Goal: Information Seeking & Learning: Learn about a topic

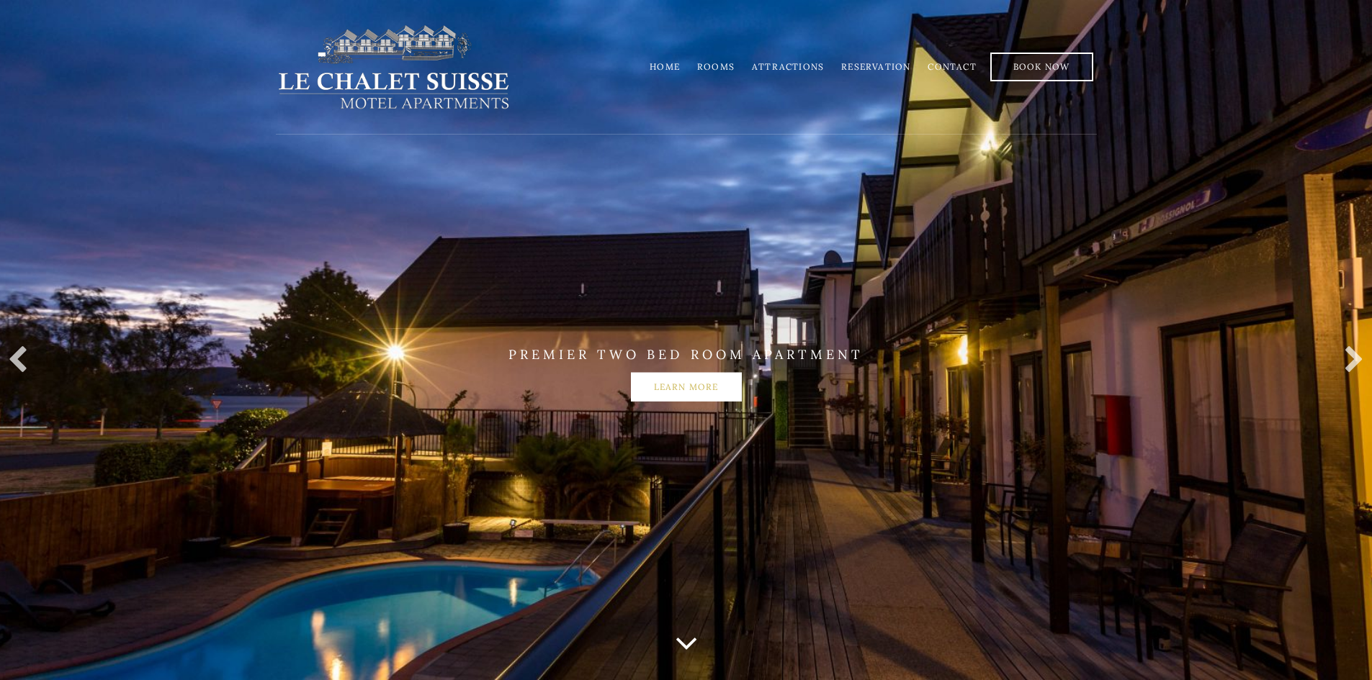
click at [667, 394] on link "Learn more" at bounding box center [686, 387] width 111 height 29
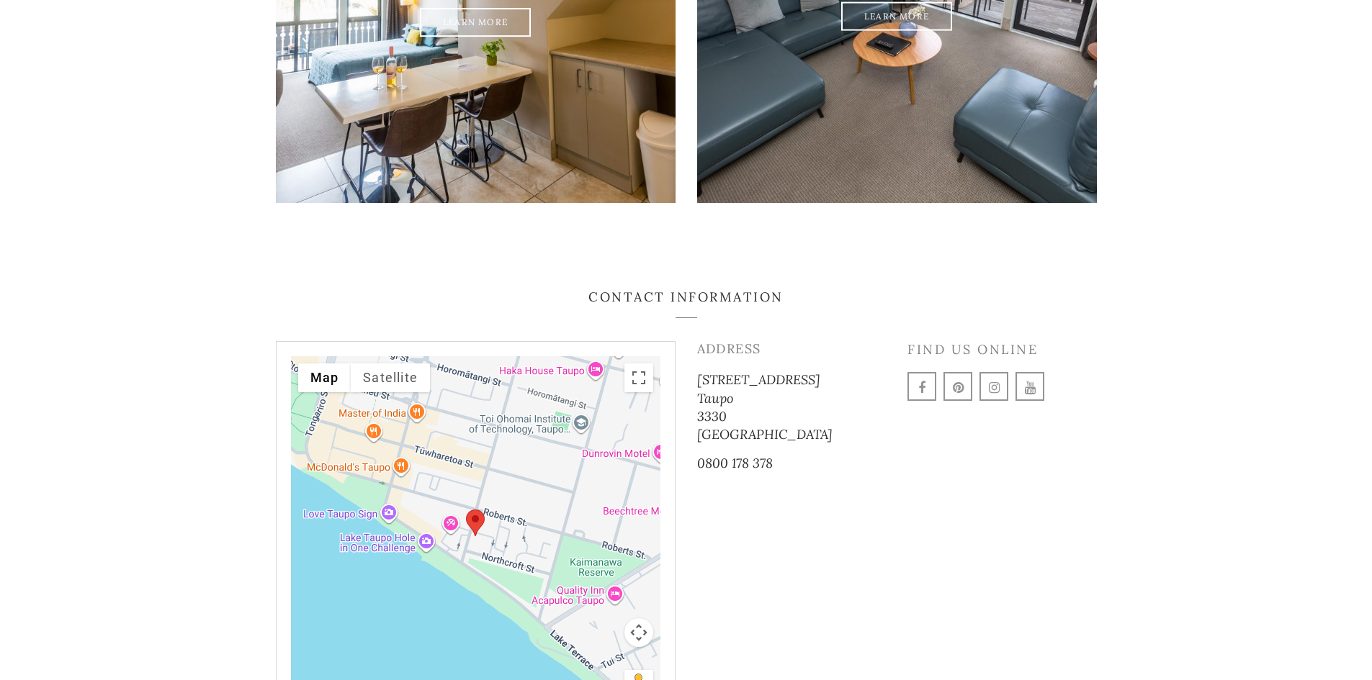
scroll to position [2088, 0]
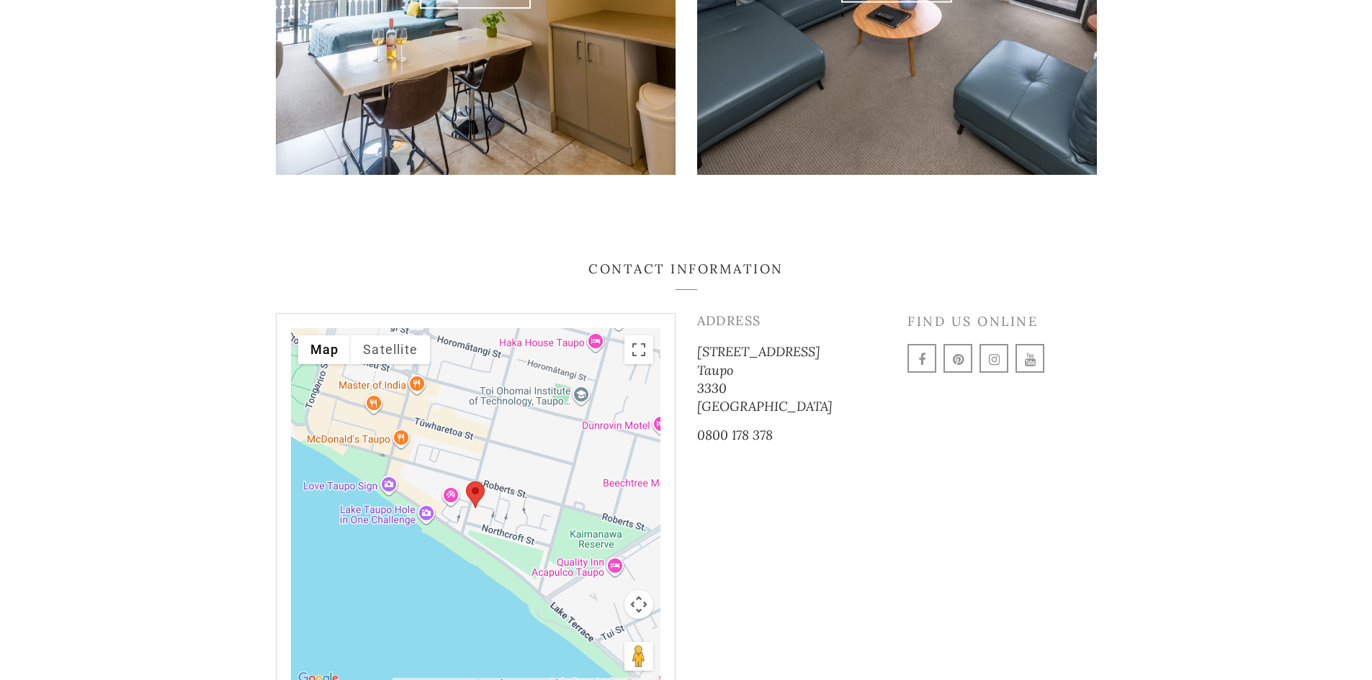
click at [517, 382] on div "To navigate, press the arrow keys." at bounding box center [475, 508] width 369 height 360
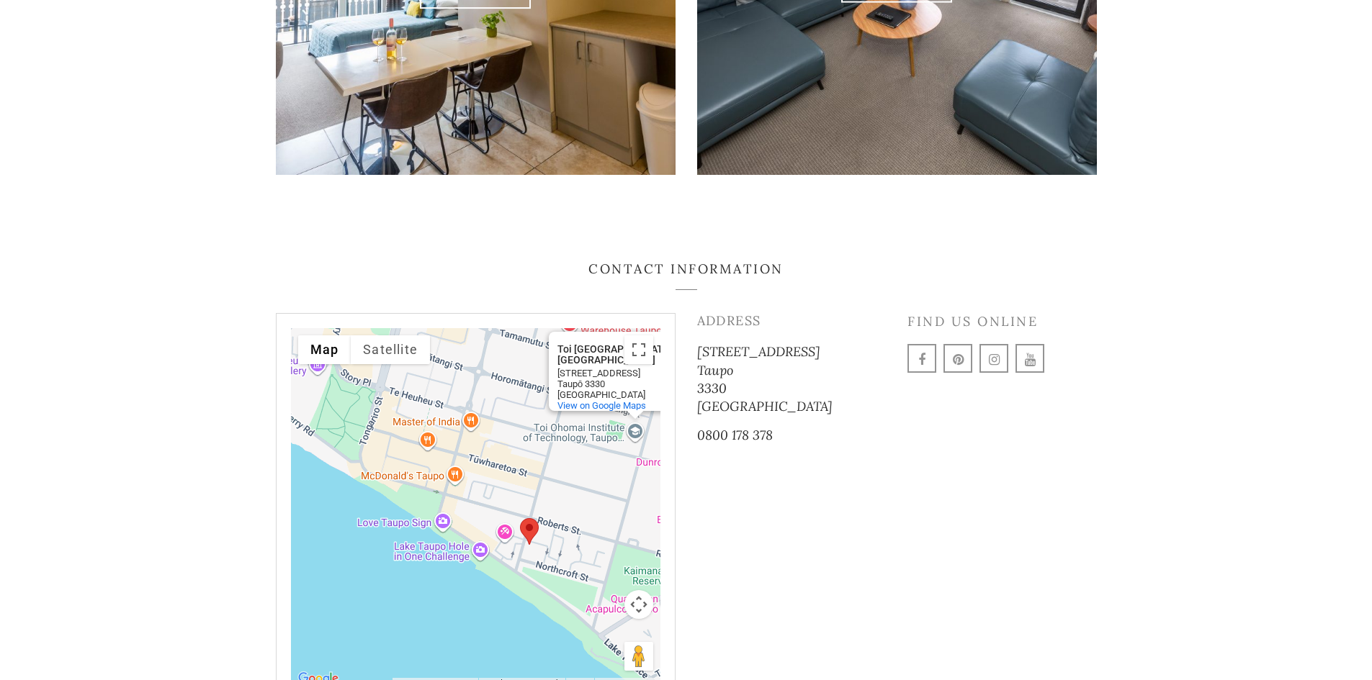
drag, startPoint x: 391, startPoint y: 495, endPoint x: 497, endPoint y: 445, distance: 116.9
click at [497, 445] on div "To navigate, press the arrow keys. [GEOGRAPHIC_DATA], [GEOGRAPHIC_DATA] Toi [GE…" at bounding box center [475, 508] width 369 height 360
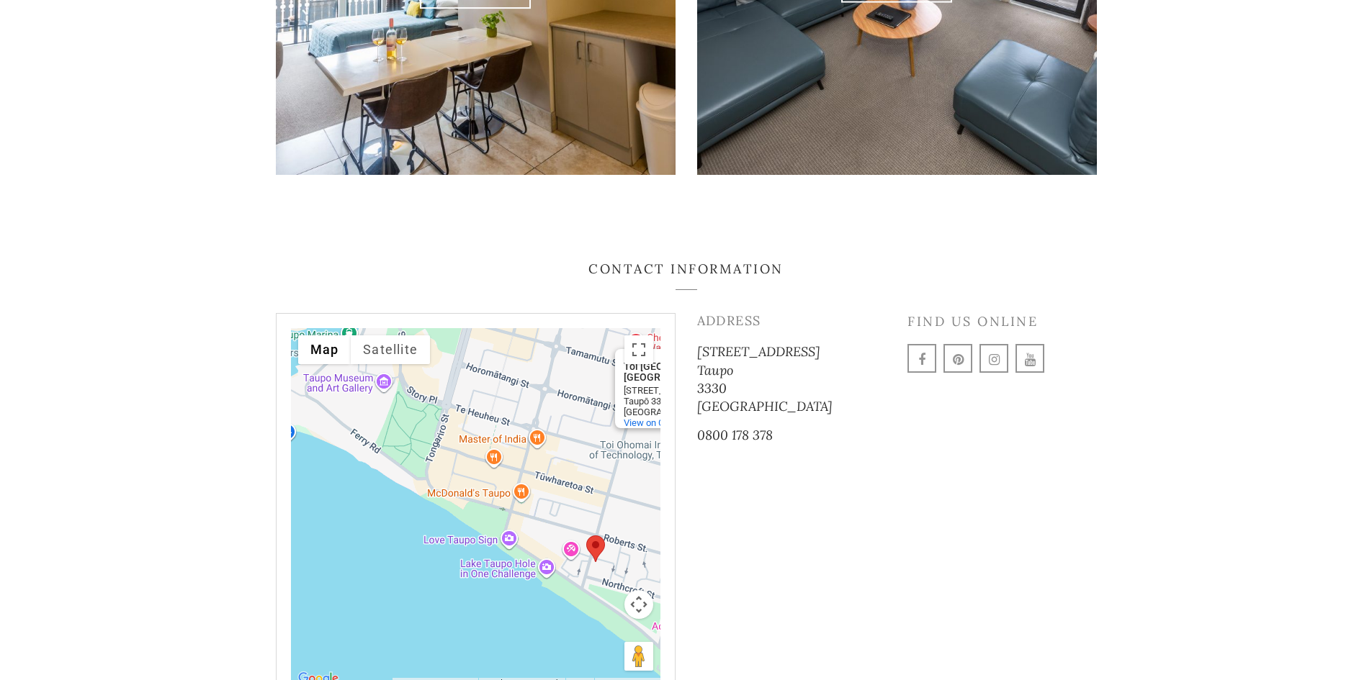
drag, startPoint x: 430, startPoint y: 565, endPoint x: 478, endPoint y: 553, distance: 49.8
click at [500, 577] on div "To navigate, press the arrow keys. [GEOGRAPHIC_DATA], [GEOGRAPHIC_DATA] Toi [GE…" at bounding box center [475, 508] width 369 height 360
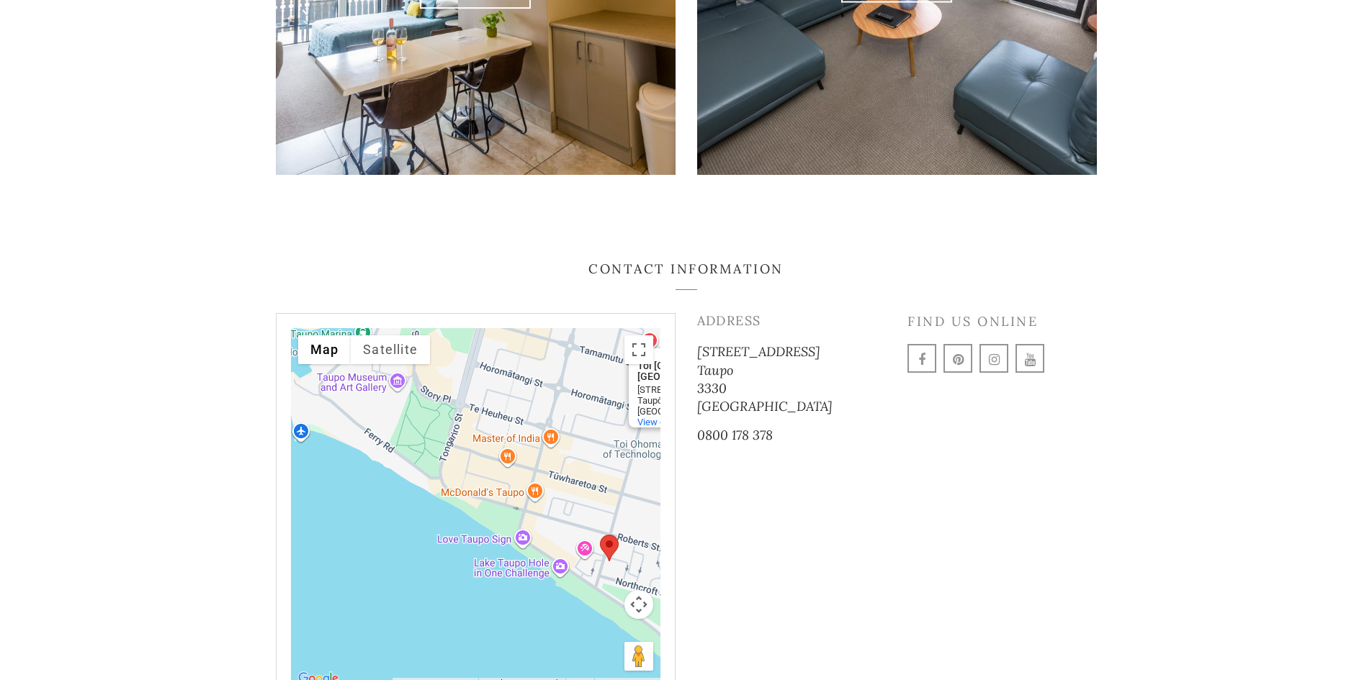
drag, startPoint x: 529, startPoint y: 523, endPoint x: 573, endPoint y: 557, distance: 55.4
click at [573, 557] on div "To navigate, press the arrow keys. [GEOGRAPHIC_DATA], [GEOGRAPHIC_DATA] Toi [GE…" at bounding box center [475, 508] width 369 height 360
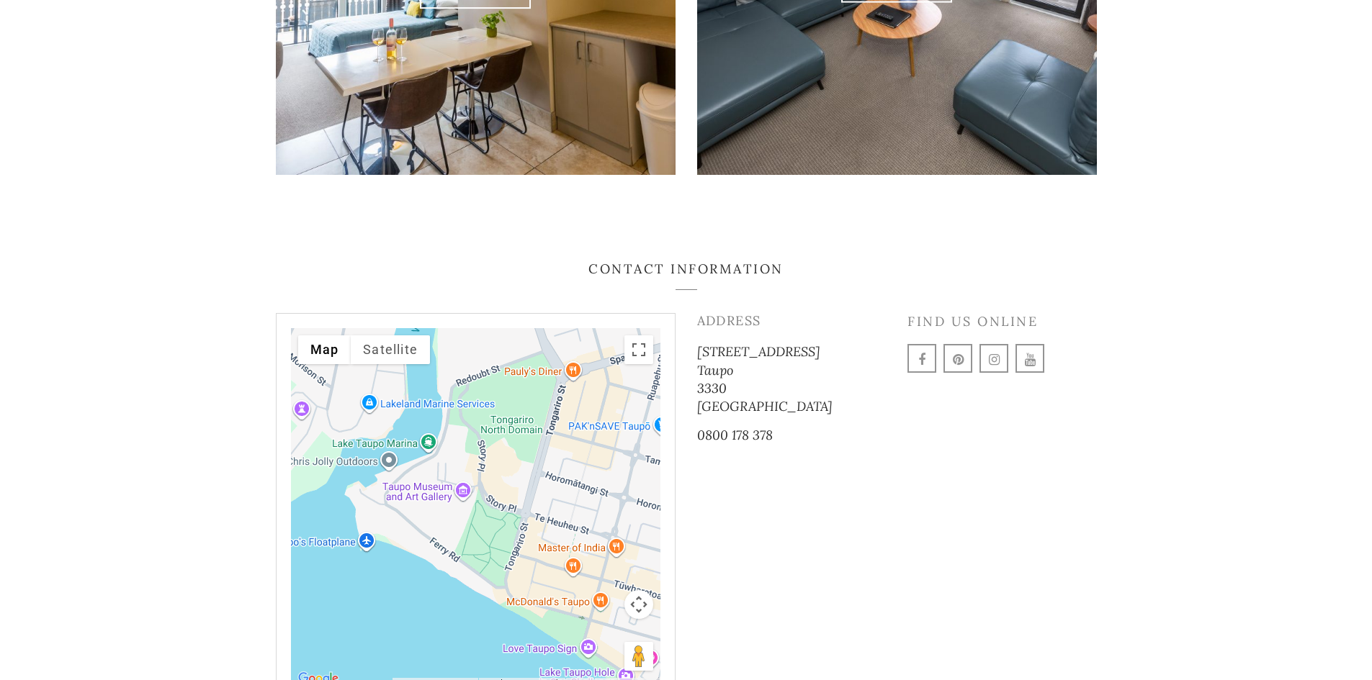
drag, startPoint x: 378, startPoint y: 443, endPoint x: 431, endPoint y: 523, distance: 96.7
click at [431, 523] on div "To navigate, press the arrow keys. [GEOGRAPHIC_DATA], [GEOGRAPHIC_DATA] Toi [GE…" at bounding box center [475, 508] width 369 height 360
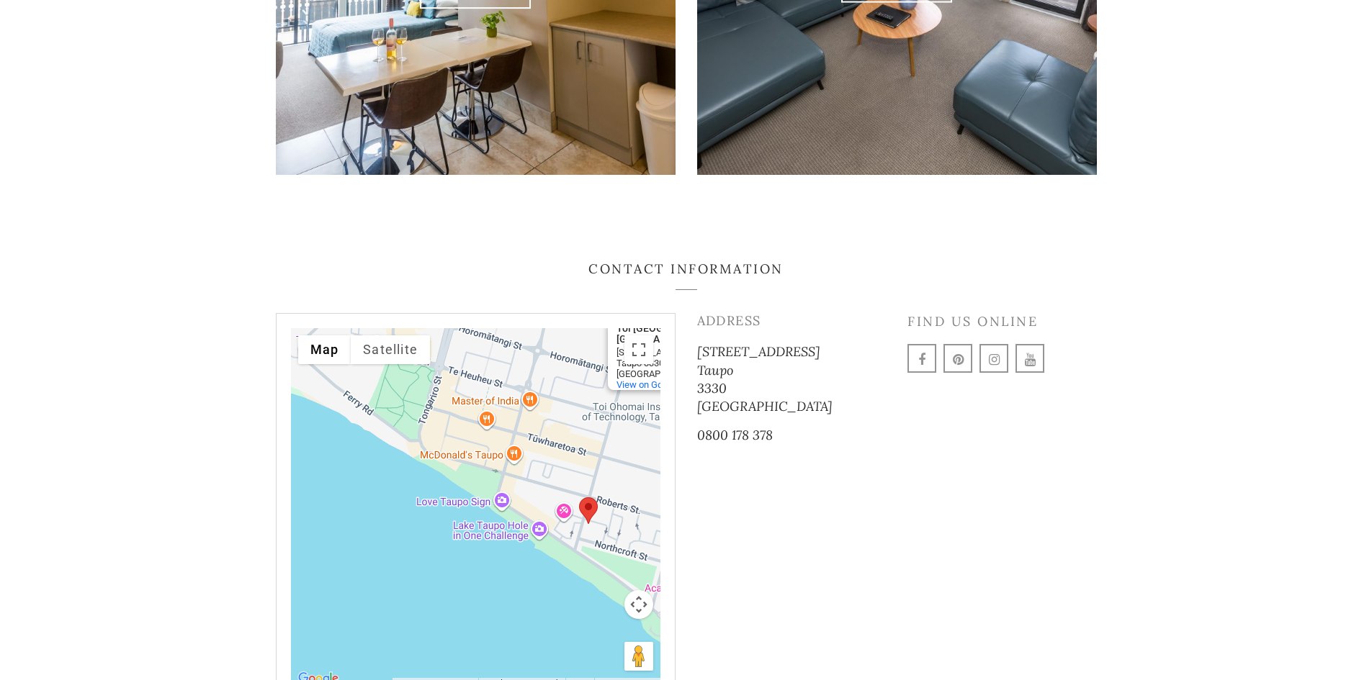
drag, startPoint x: 493, startPoint y: 562, endPoint x: 403, endPoint y: 415, distance: 172.3
click at [403, 415] on div "To navigate, press the arrow keys. [GEOGRAPHIC_DATA], [GEOGRAPHIC_DATA] Toi [GE…" at bounding box center [475, 508] width 369 height 360
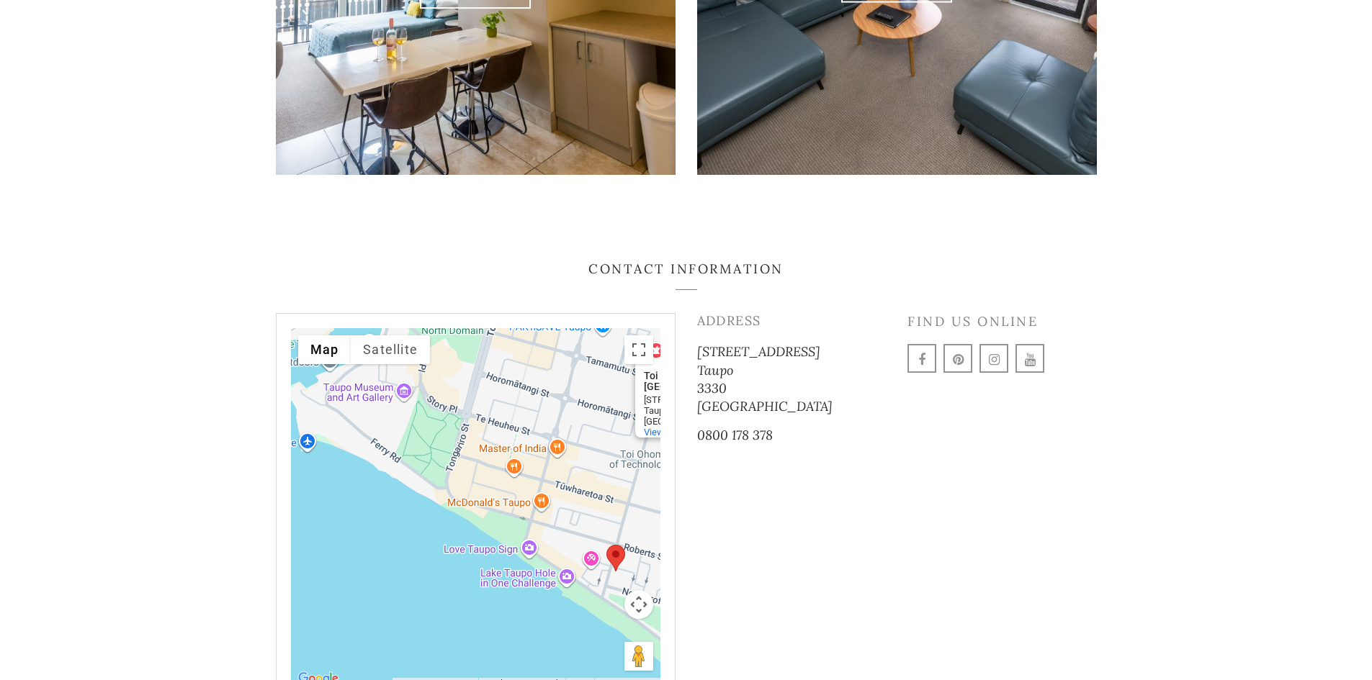
drag, startPoint x: 404, startPoint y: 437, endPoint x: 444, endPoint y: 502, distance: 76.3
click at [433, 487] on div "To navigate, press the arrow keys. [GEOGRAPHIC_DATA], [GEOGRAPHIC_DATA] Toi [GE…" at bounding box center [475, 508] width 369 height 360
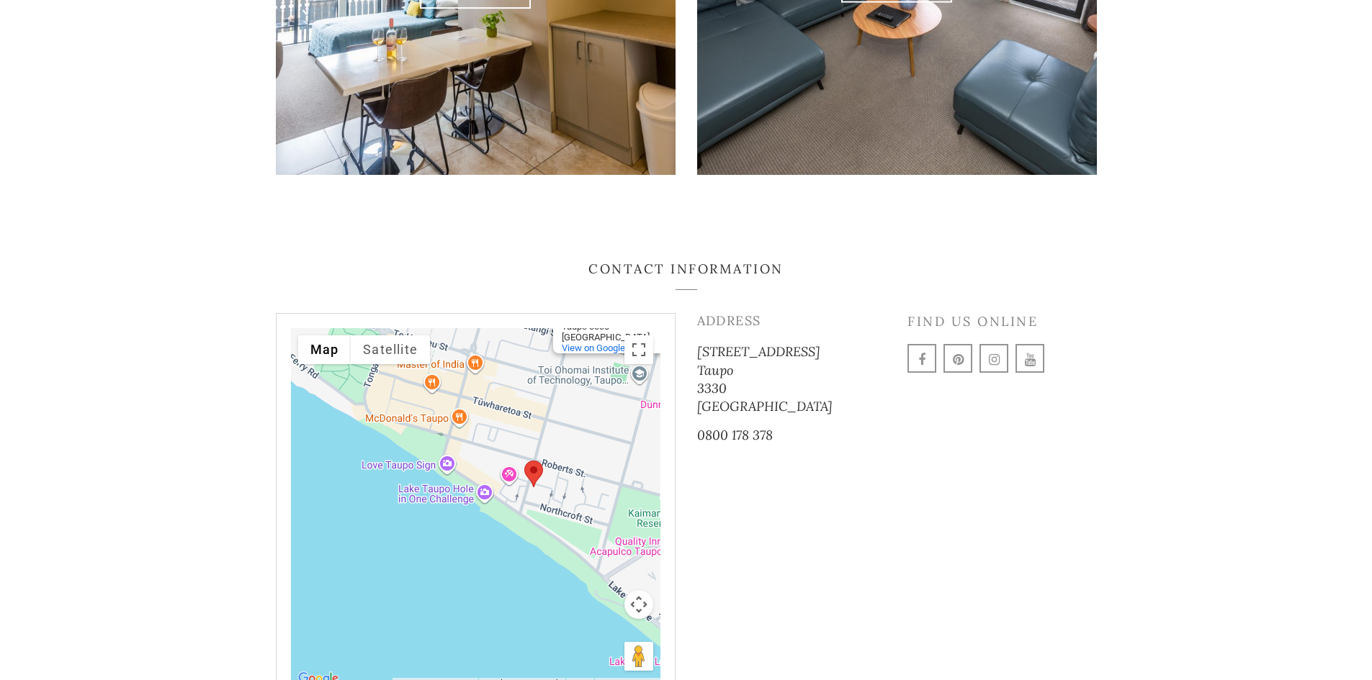
drag, startPoint x: 557, startPoint y: 576, endPoint x: 467, endPoint y: 497, distance: 119.4
click at [468, 493] on div "To navigate, press the arrow keys. [GEOGRAPHIC_DATA], [GEOGRAPHIC_DATA] Toi [GE…" at bounding box center [475, 508] width 369 height 360
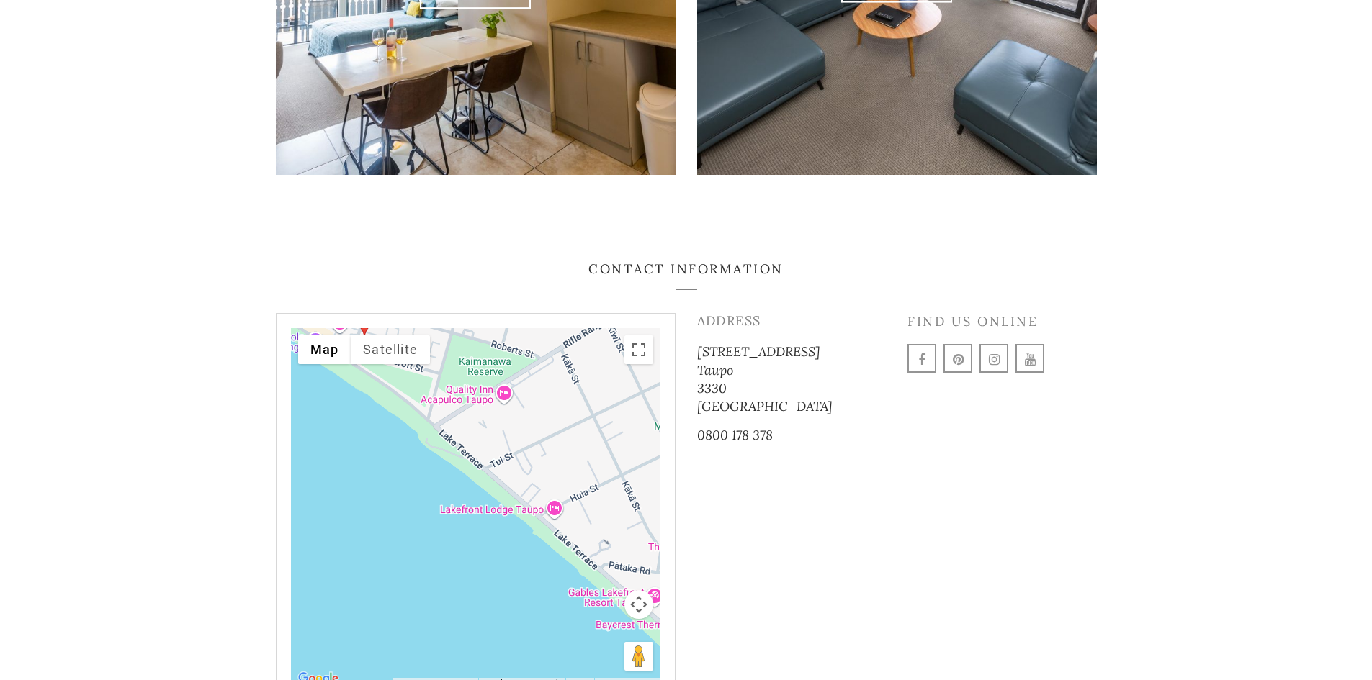
drag, startPoint x: 558, startPoint y: 565, endPoint x: 399, endPoint y: 408, distance: 223.5
click at [399, 408] on div "To navigate, press the arrow keys. [GEOGRAPHIC_DATA], [GEOGRAPHIC_DATA] Toi [GE…" at bounding box center [475, 508] width 369 height 360
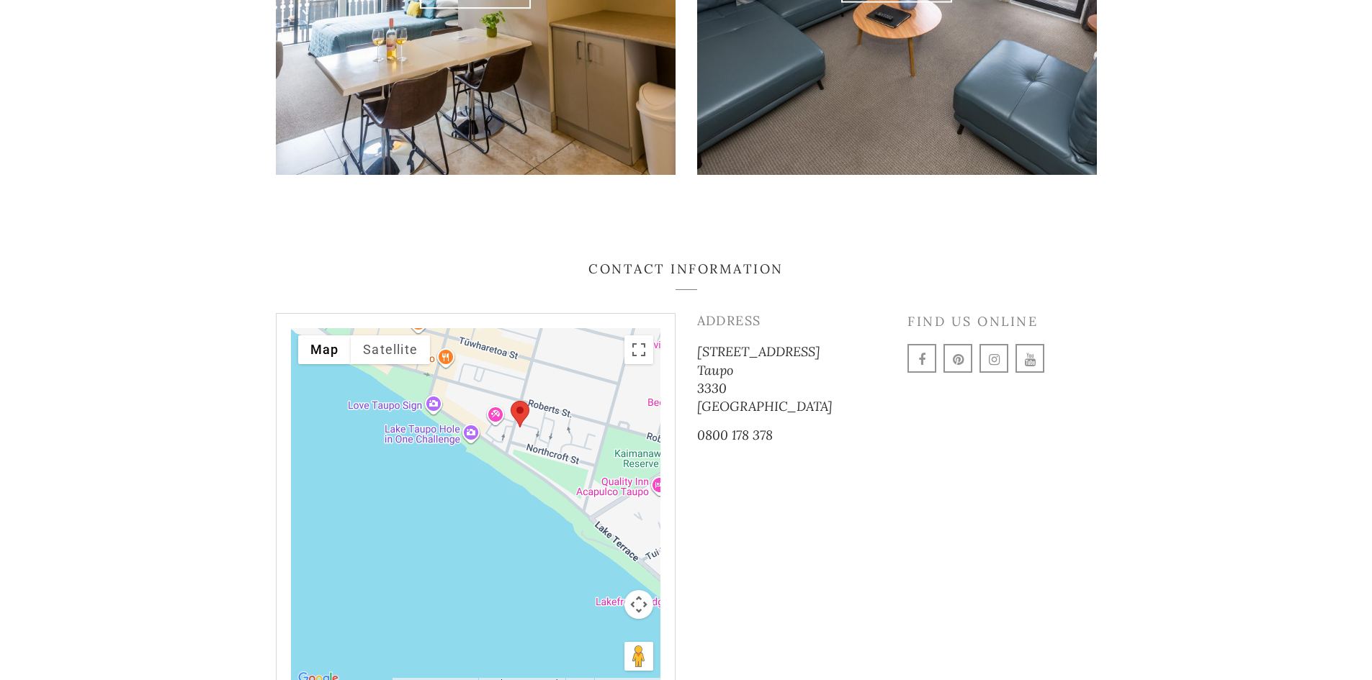
drag, startPoint x: 498, startPoint y: 502, endPoint x: 653, endPoint y: 595, distance: 181.5
click at [653, 595] on div "To navigate, press the arrow keys. [GEOGRAPHIC_DATA], [GEOGRAPHIC_DATA] Toi [GE…" at bounding box center [475, 508] width 369 height 360
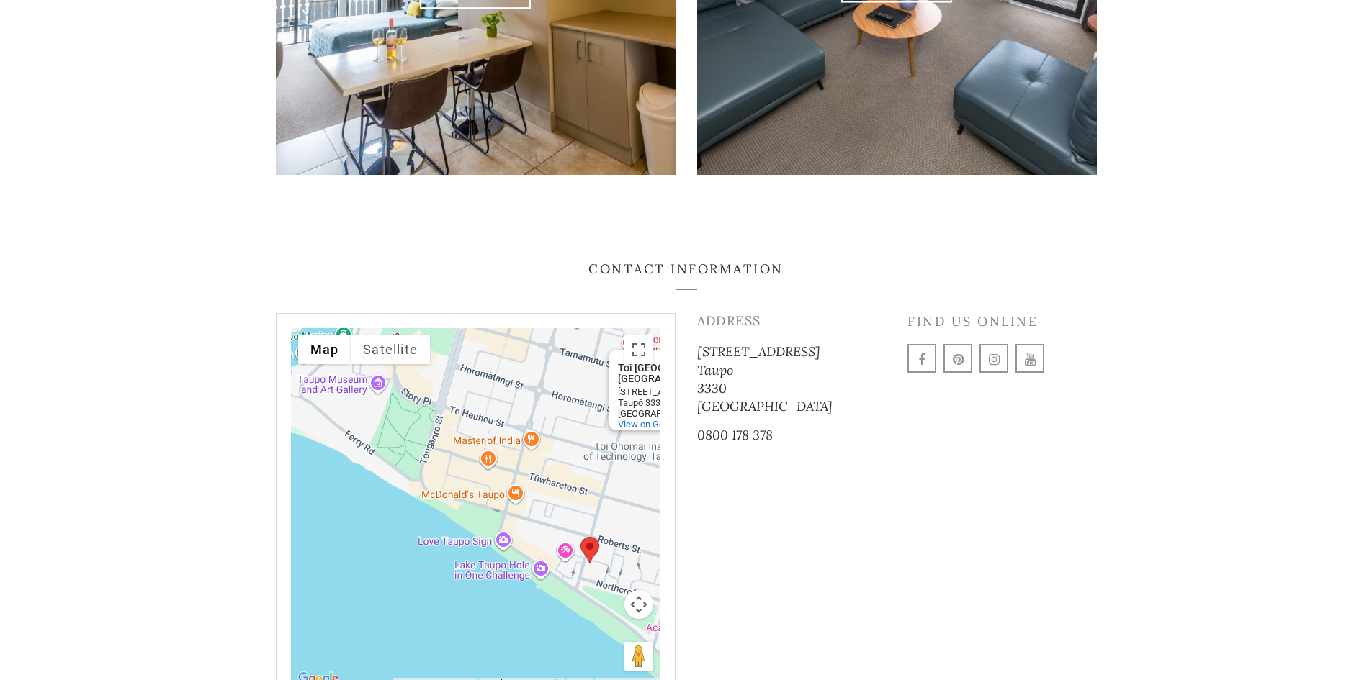
drag, startPoint x: 536, startPoint y: 456, endPoint x: 601, endPoint y: 590, distance: 149.4
click at [601, 590] on div "To navigate, press the arrow keys. [GEOGRAPHIC_DATA], [GEOGRAPHIC_DATA] Toi [GE…" at bounding box center [475, 508] width 369 height 360
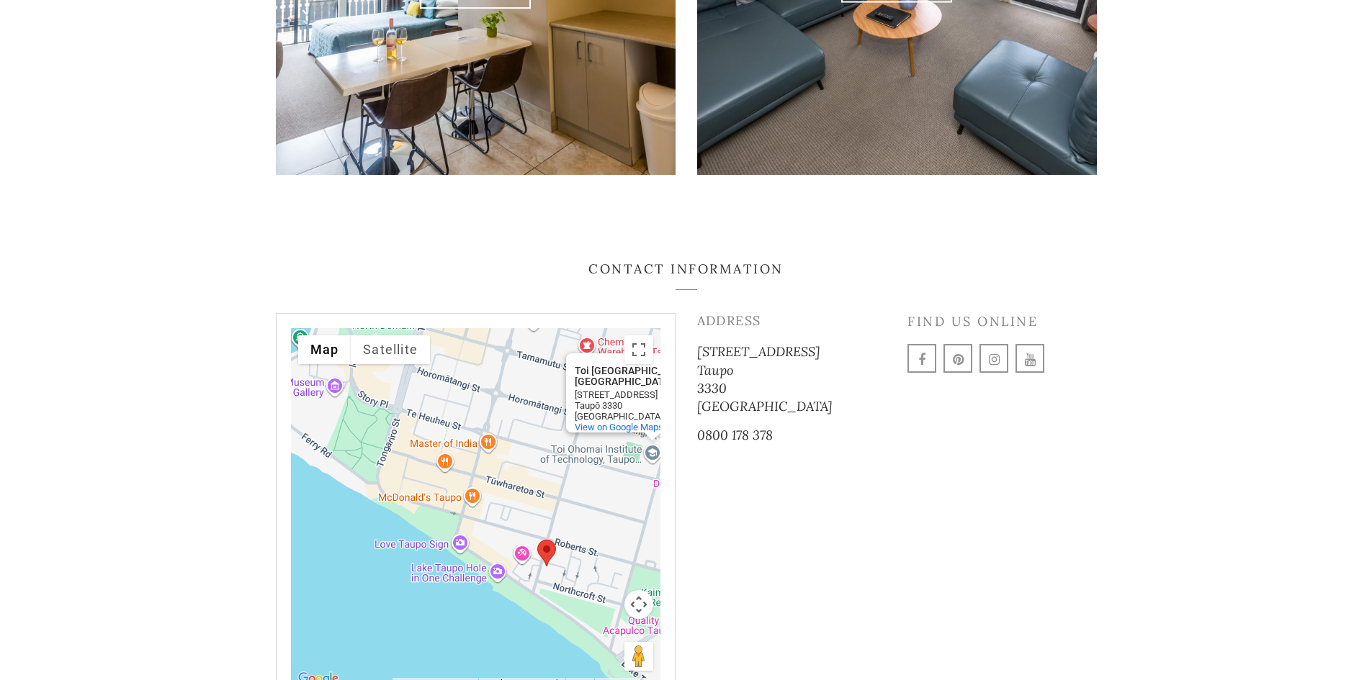
drag, startPoint x: 541, startPoint y: 482, endPoint x: 498, endPoint y: 487, distance: 42.7
click at [500, 489] on div "To navigate, press the arrow keys. [GEOGRAPHIC_DATA], [GEOGRAPHIC_DATA] Toi [GE…" at bounding box center [475, 508] width 369 height 360
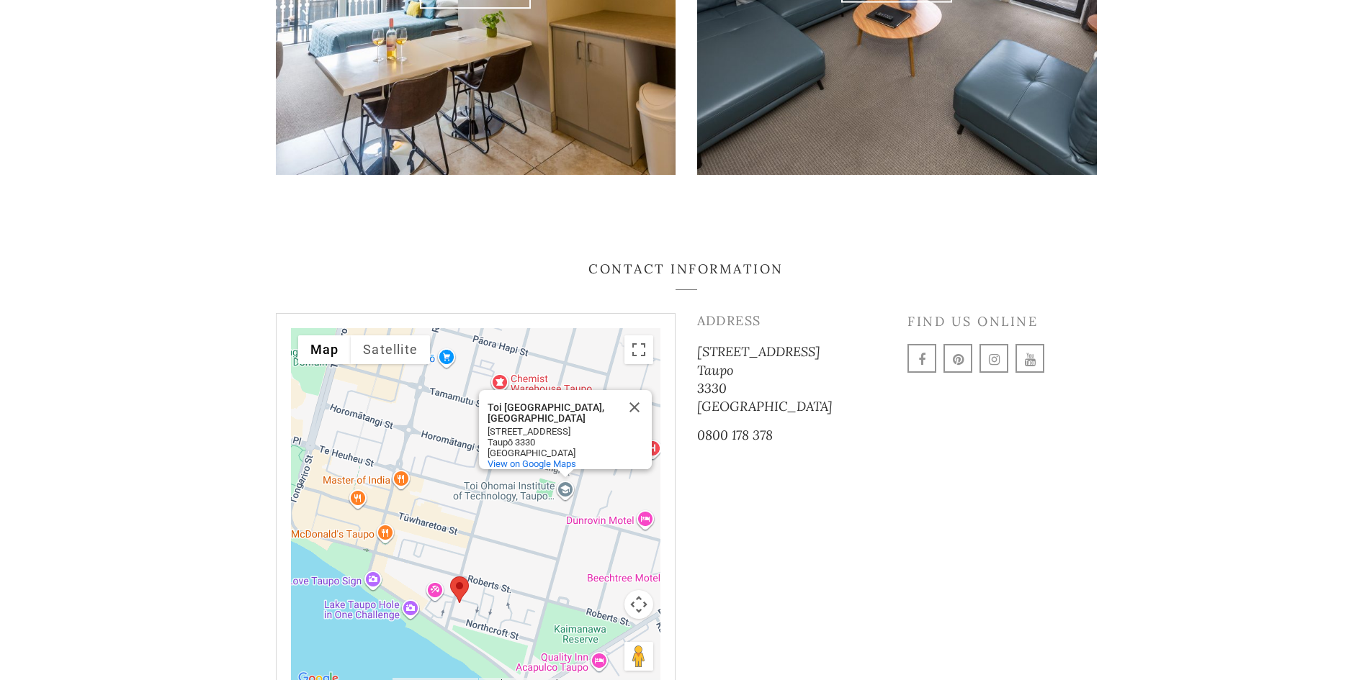
drag, startPoint x: 512, startPoint y: 517, endPoint x: 416, endPoint y: 547, distance: 100.2
click at [416, 547] on div "To navigate, press the arrow keys. [GEOGRAPHIC_DATA], [GEOGRAPHIC_DATA] Toi [GE…" at bounding box center [475, 508] width 369 height 360
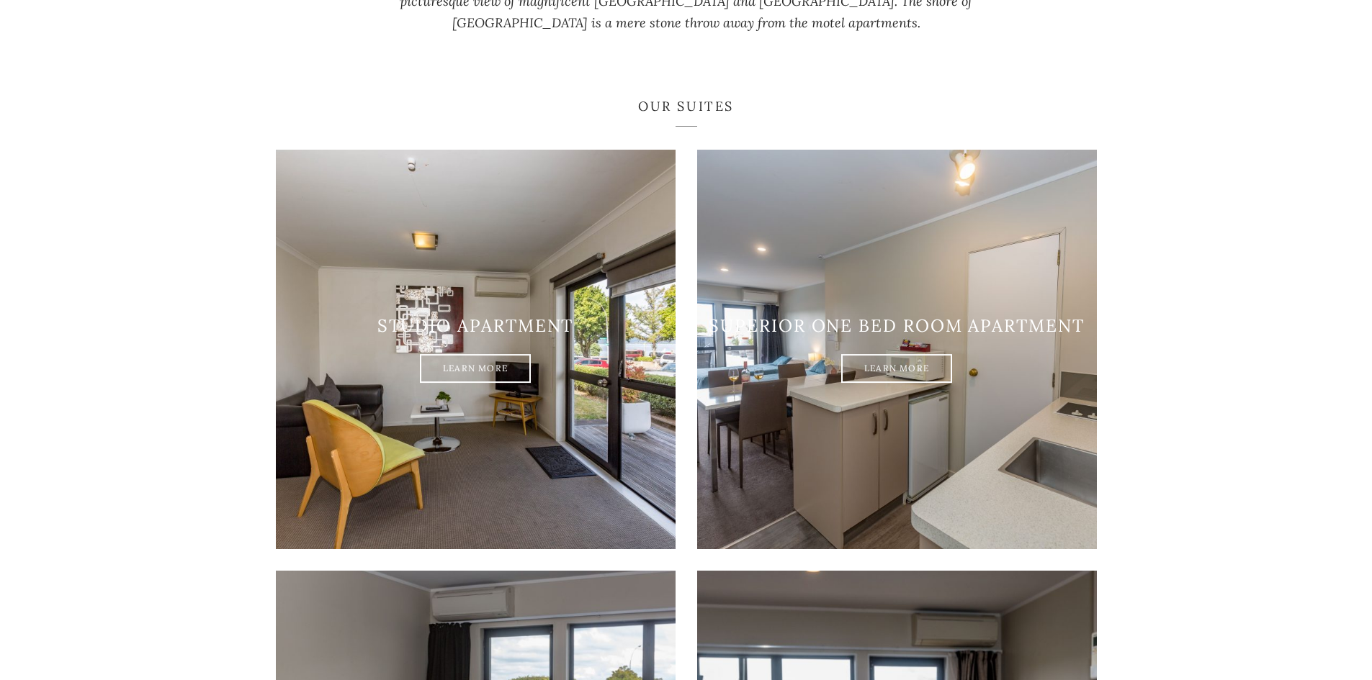
scroll to position [287, 0]
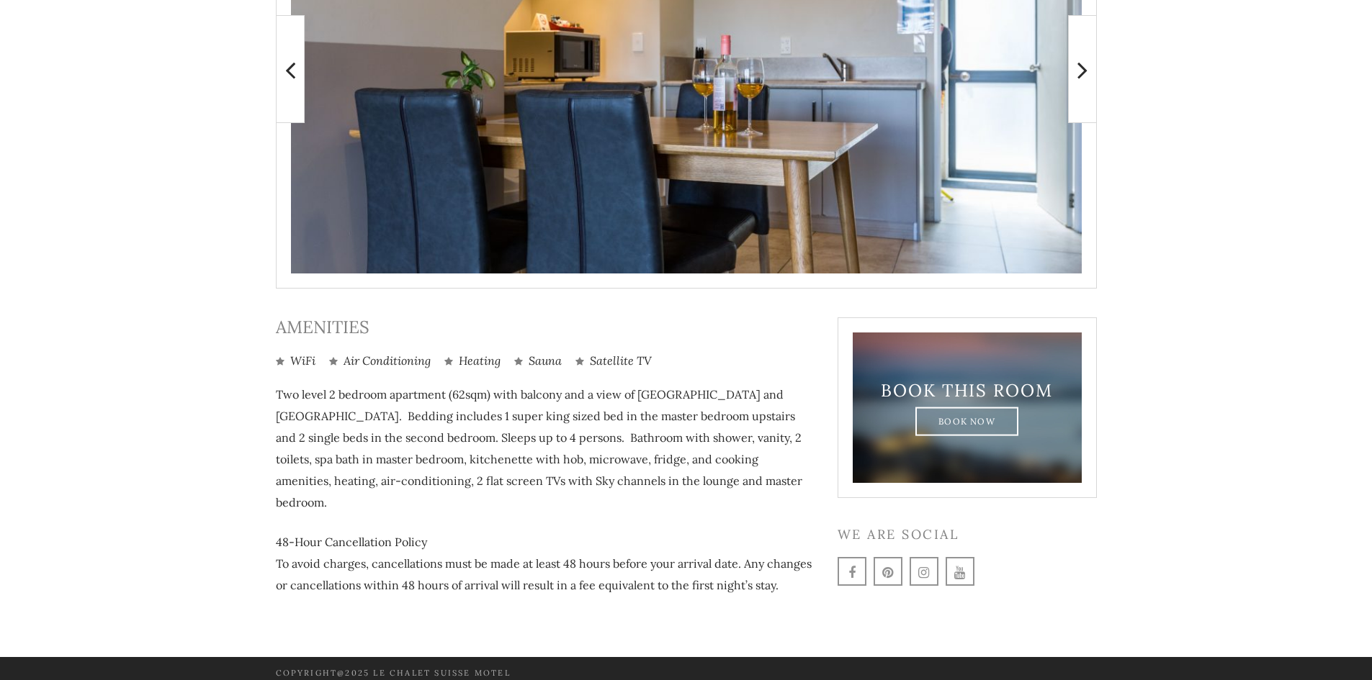
scroll to position [463, 0]
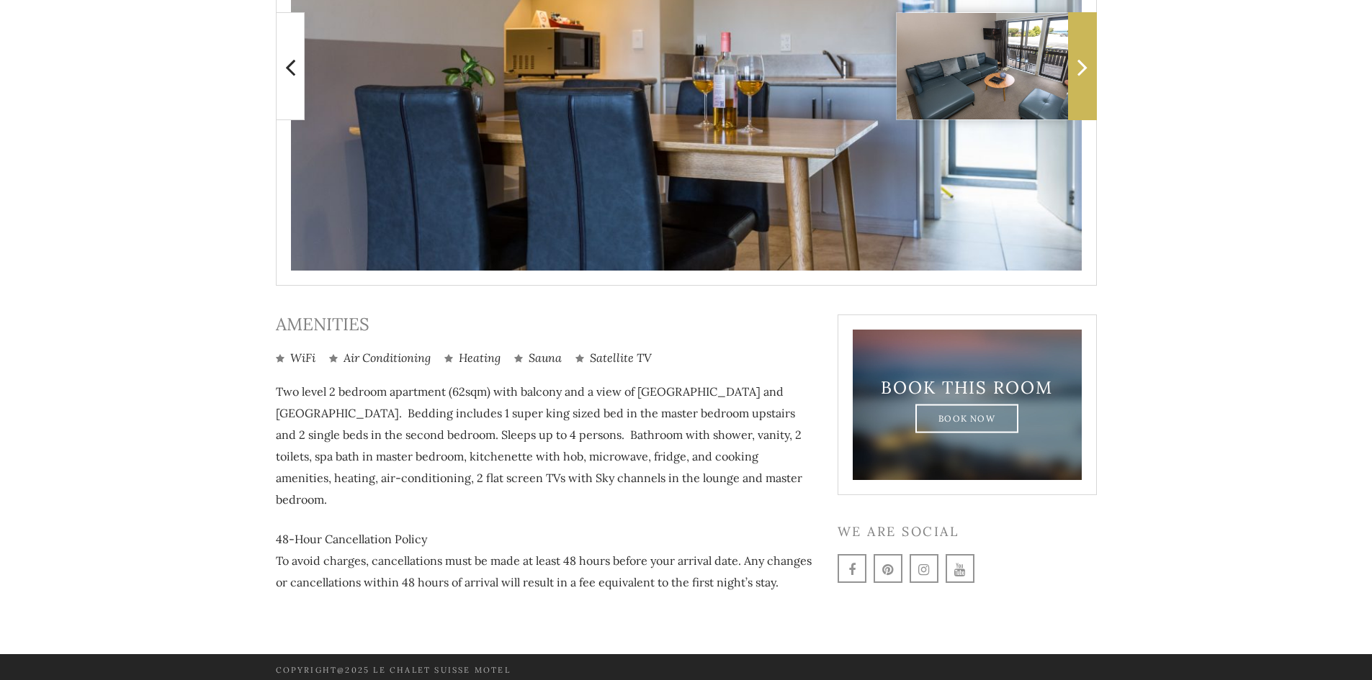
click at [1079, 89] on span at bounding box center [1082, 66] width 29 height 108
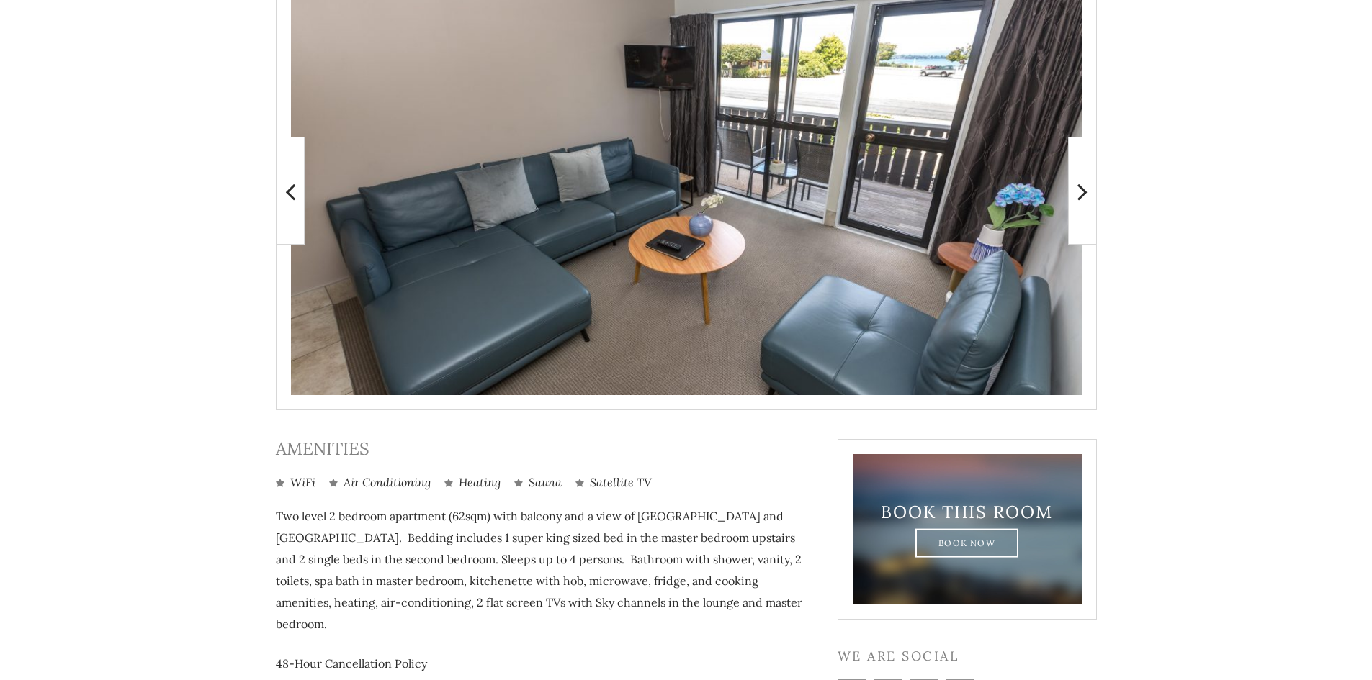
scroll to position [319, 0]
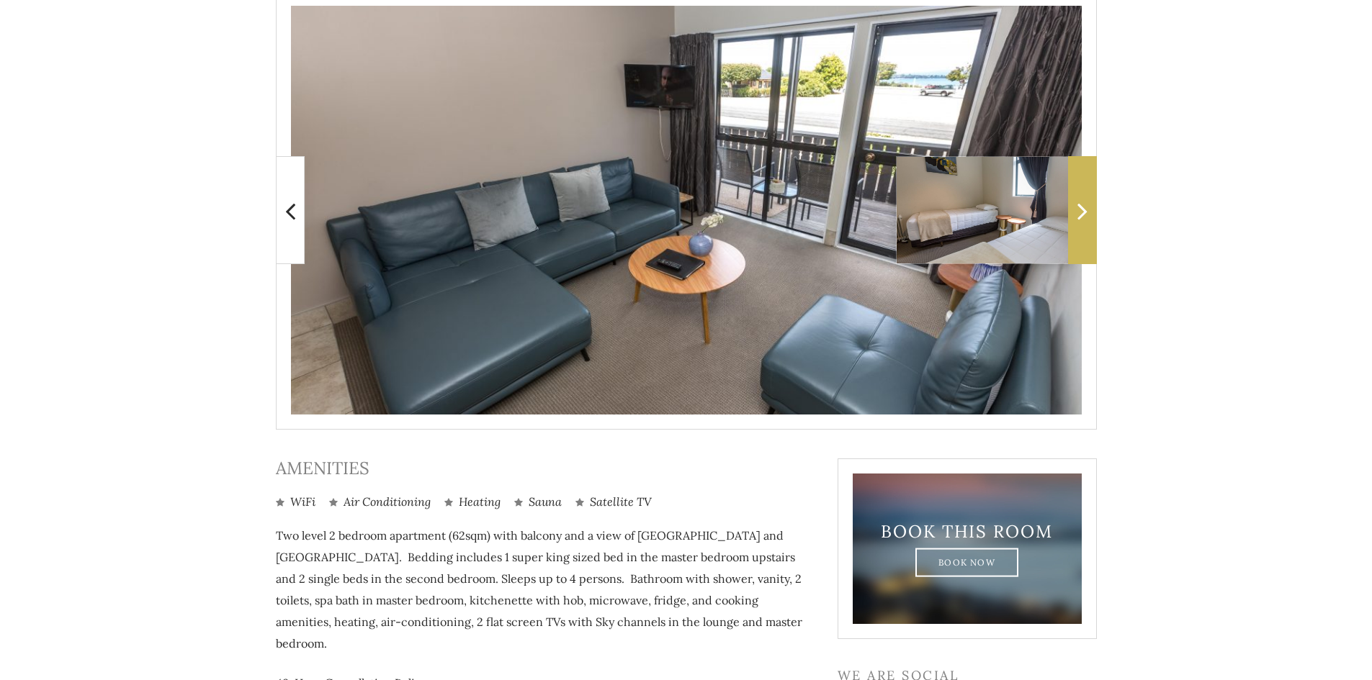
click at [1078, 210] on icon at bounding box center [1082, 211] width 10 height 29
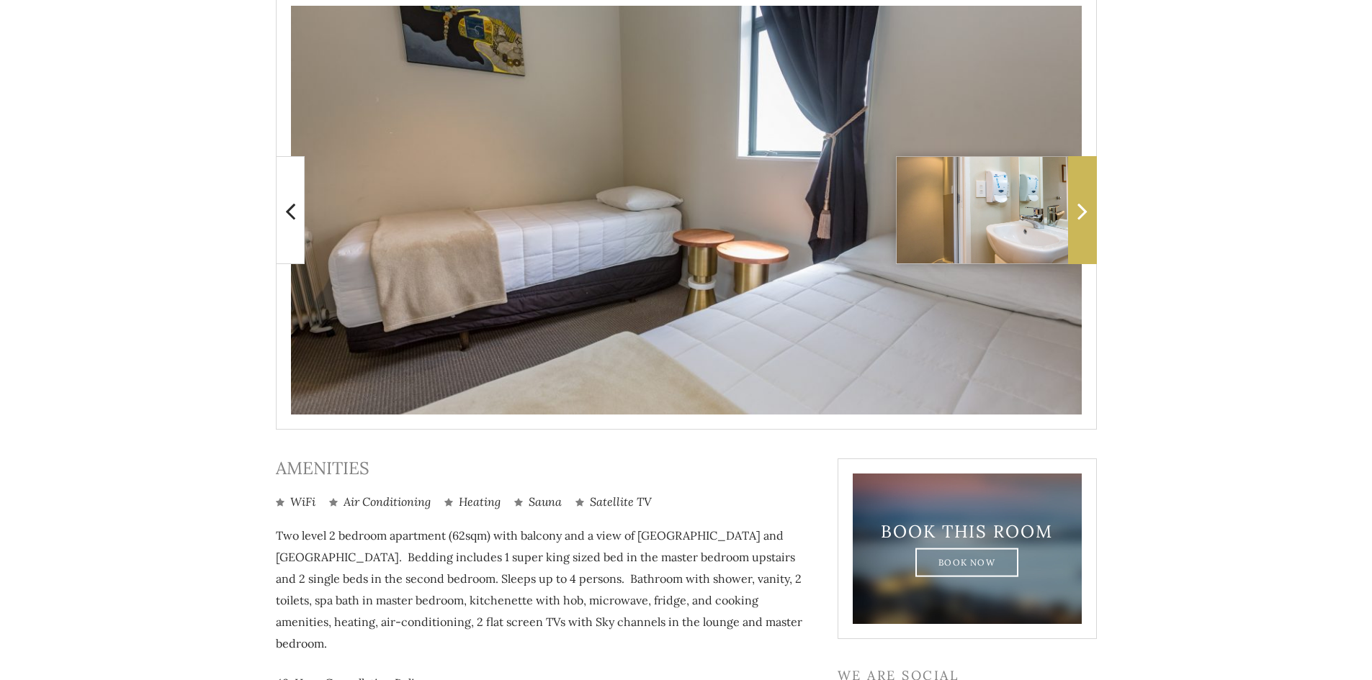
click at [1086, 212] on icon at bounding box center [1082, 211] width 10 height 29
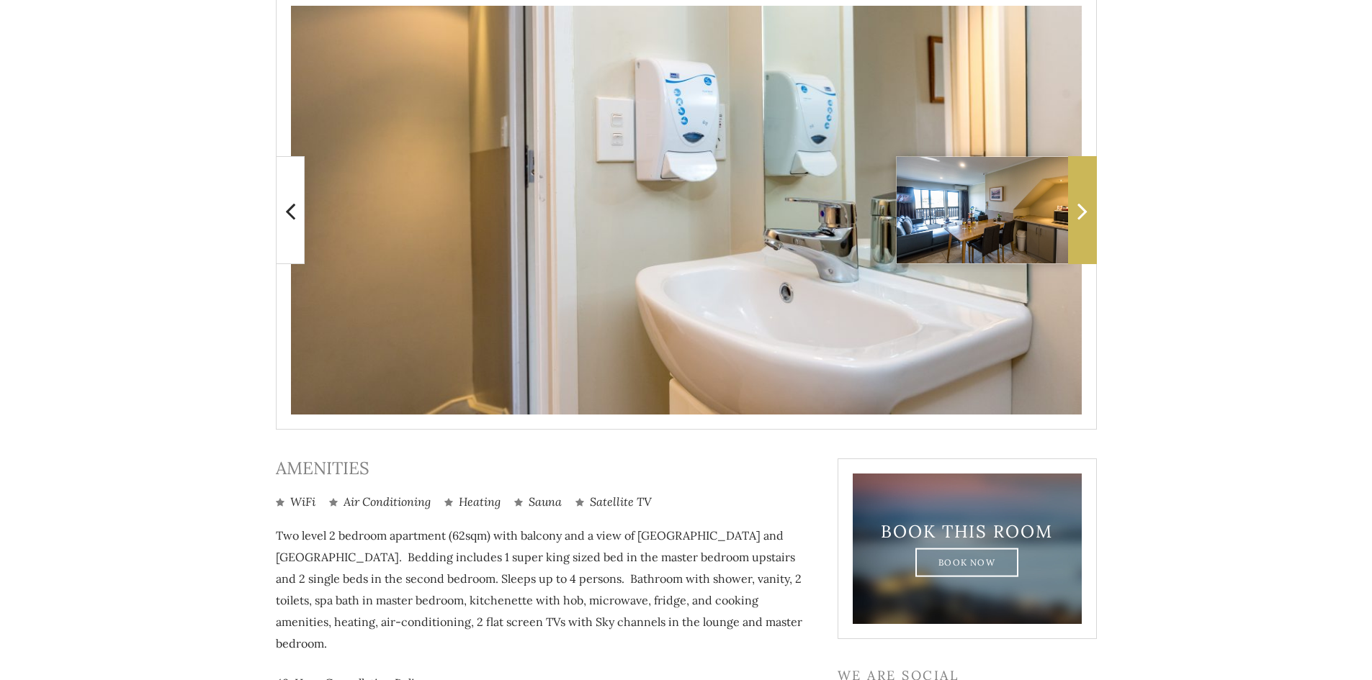
click at [1086, 212] on icon at bounding box center [1082, 211] width 10 height 29
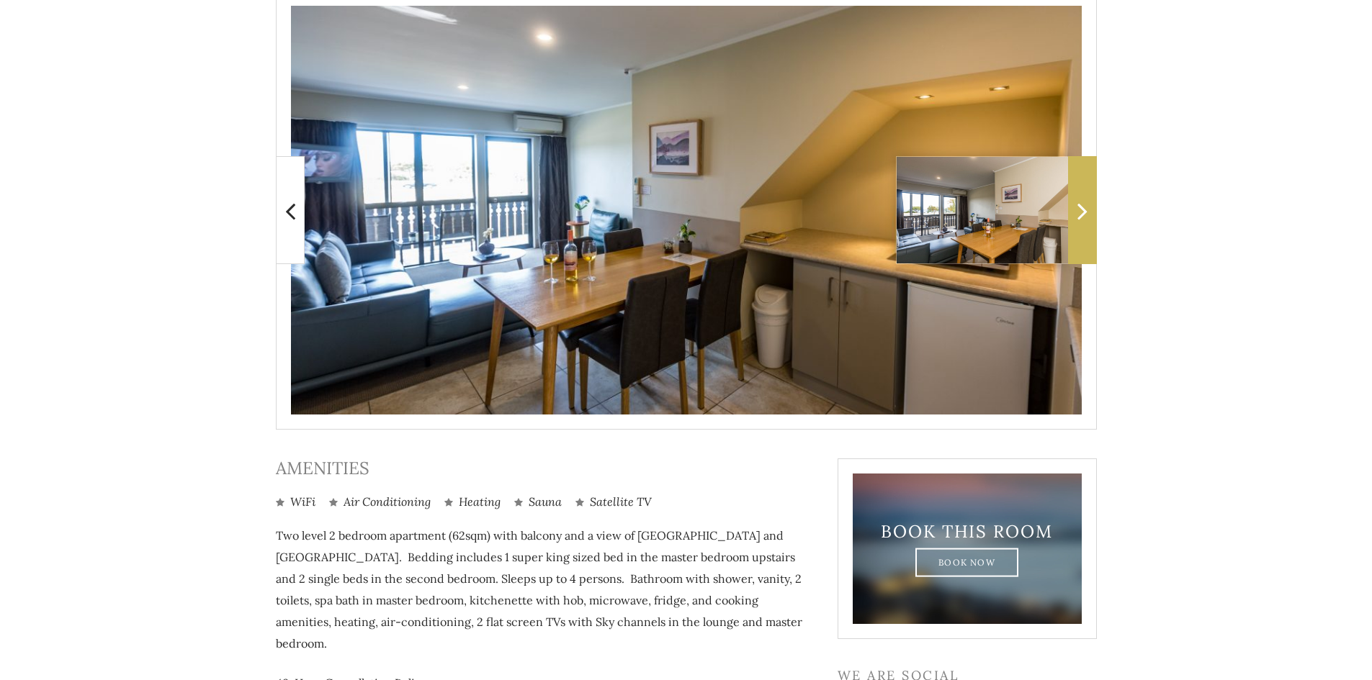
click at [1086, 212] on icon at bounding box center [1082, 211] width 10 height 29
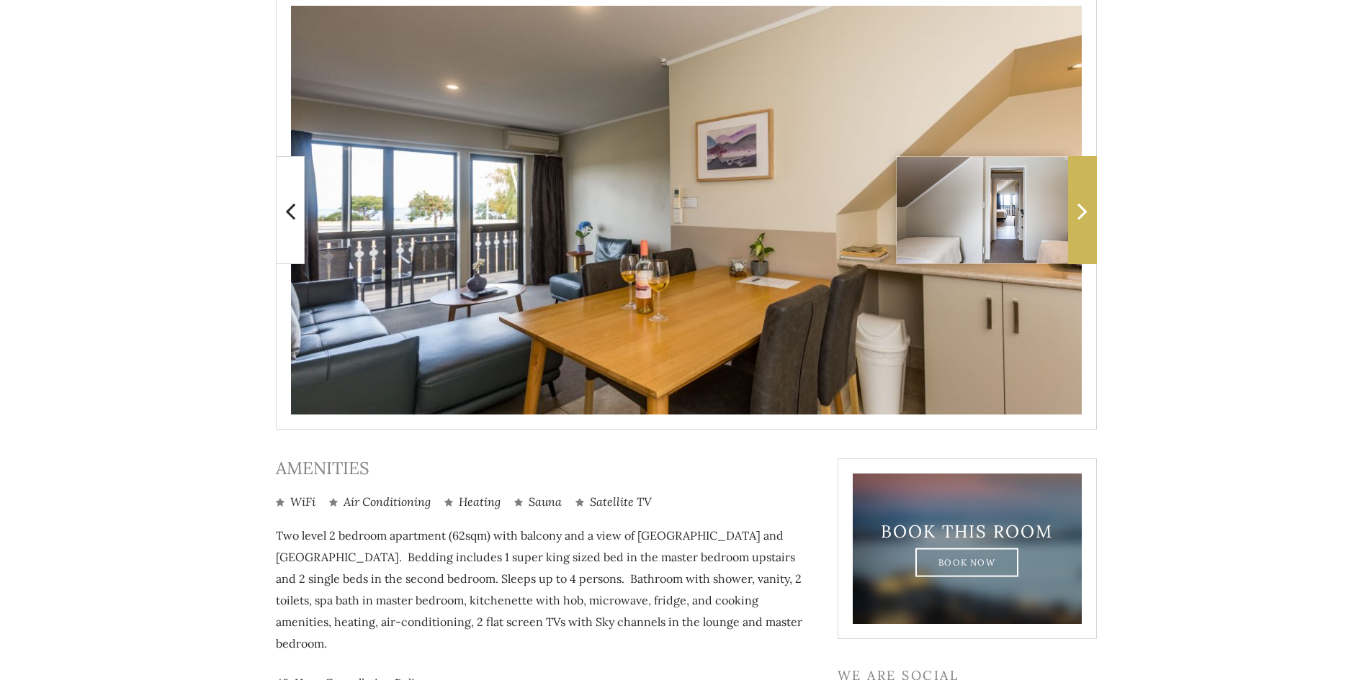
click at [1086, 212] on icon at bounding box center [1082, 211] width 10 height 29
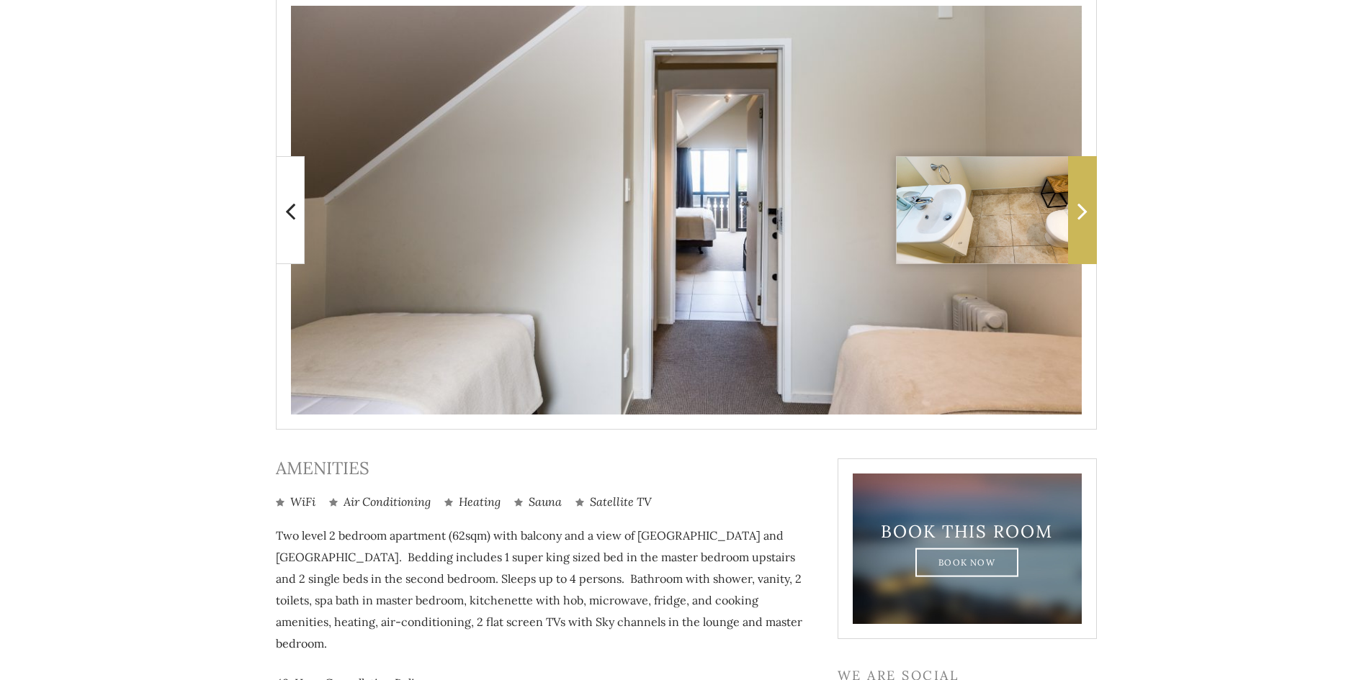
click at [1093, 207] on span at bounding box center [1082, 210] width 29 height 108
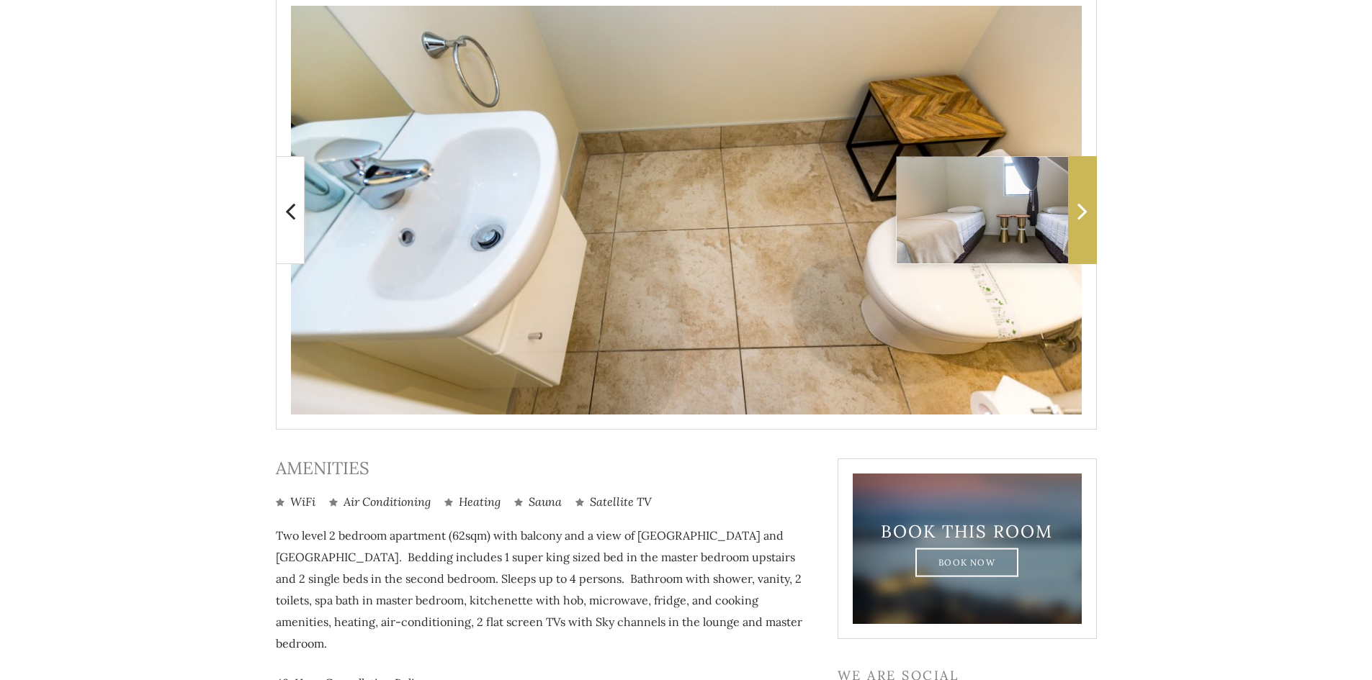
click at [1093, 207] on span at bounding box center [1082, 210] width 29 height 108
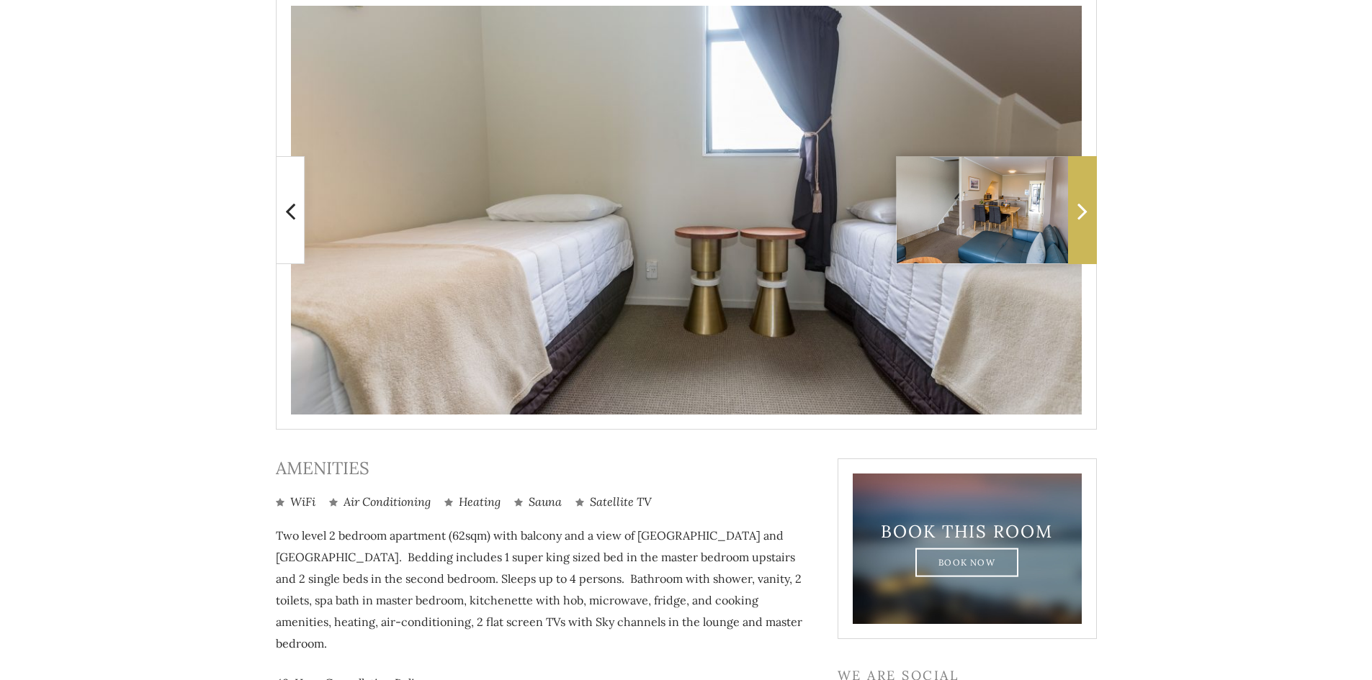
click at [1093, 207] on span at bounding box center [1082, 210] width 29 height 108
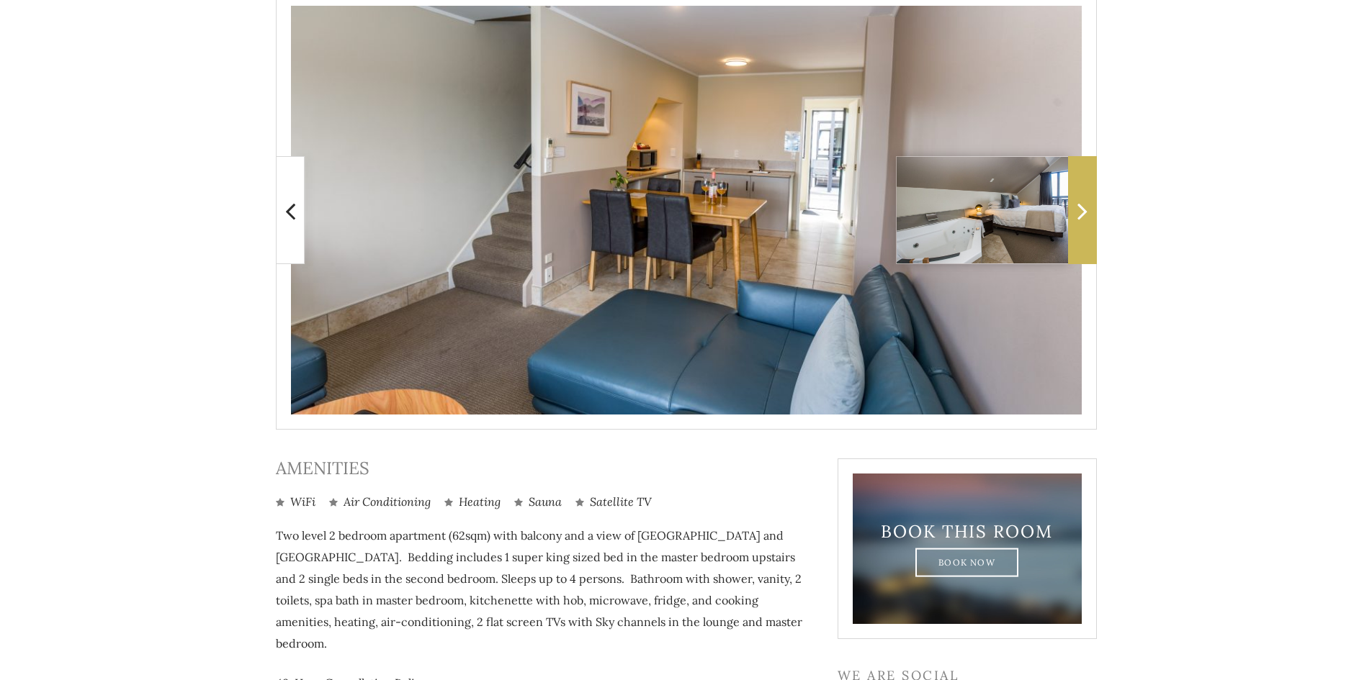
click at [1093, 207] on span at bounding box center [1082, 210] width 29 height 108
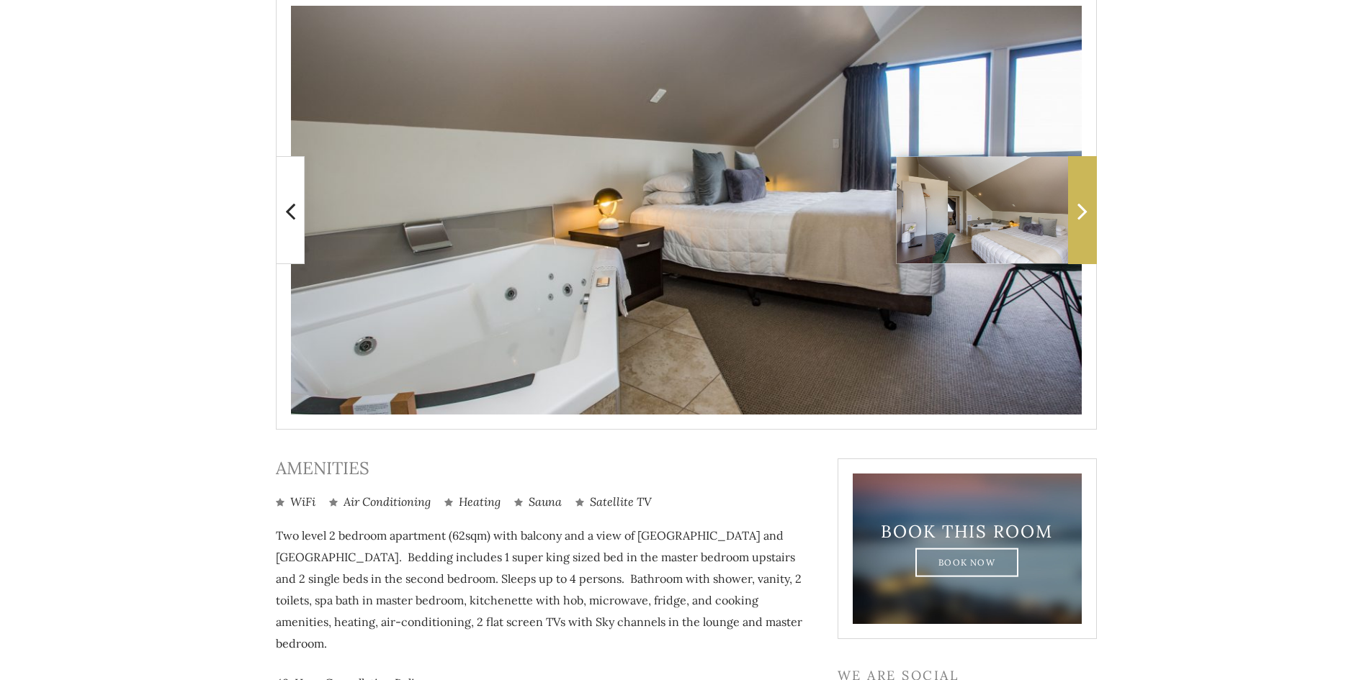
click at [1081, 215] on icon at bounding box center [1082, 211] width 10 height 29
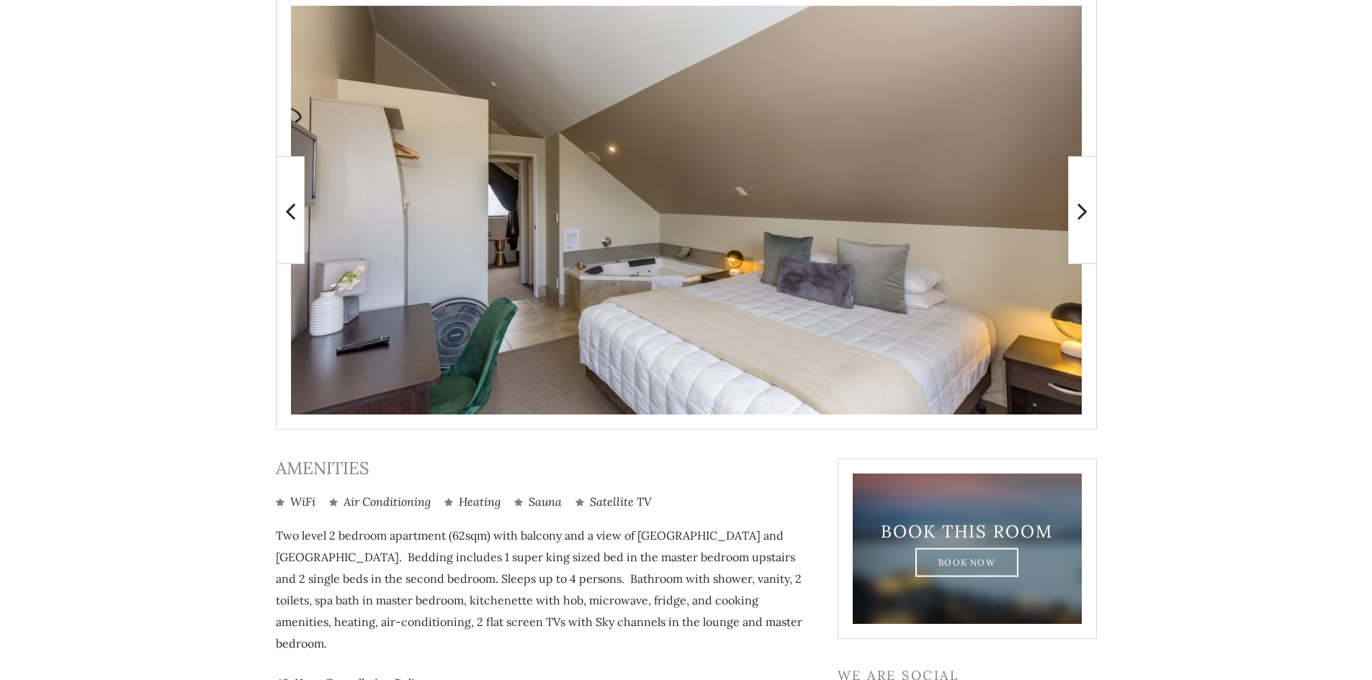
click at [518, 217] on img at bounding box center [686, 210] width 791 height 409
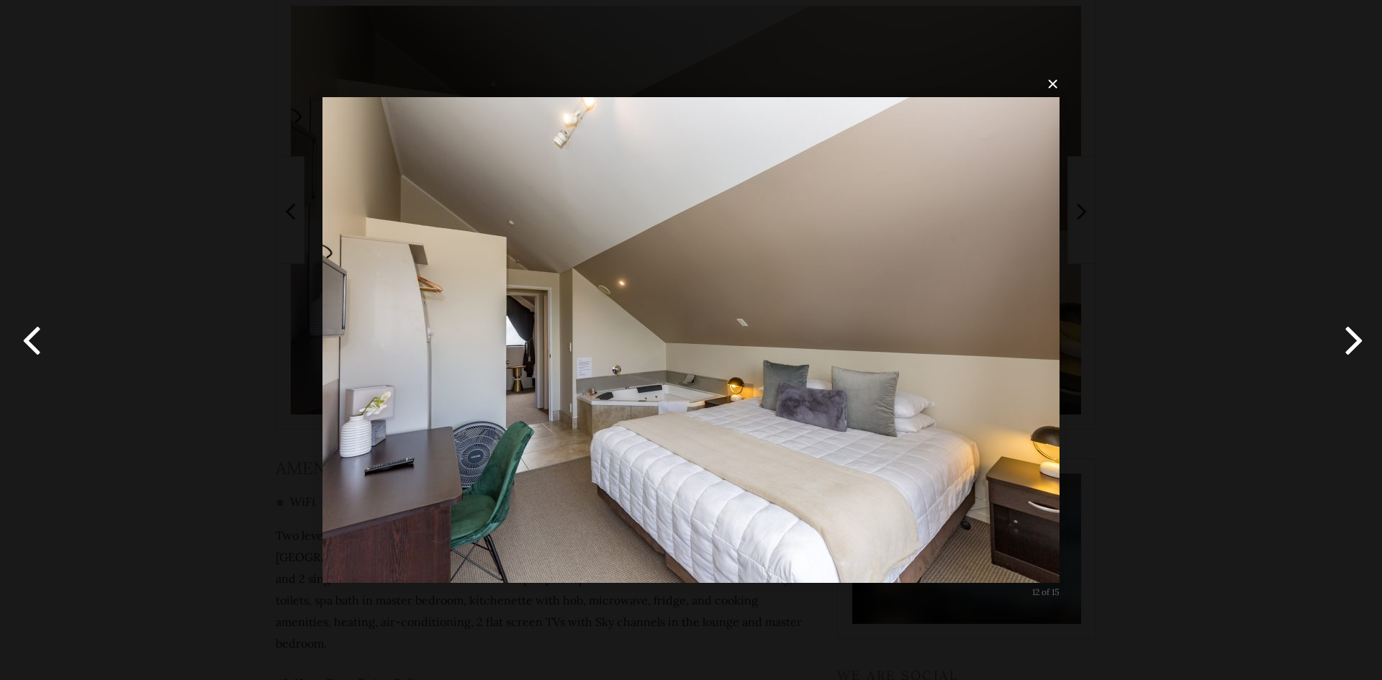
click at [1355, 333] on button "button" at bounding box center [1350, 340] width 65 height 79
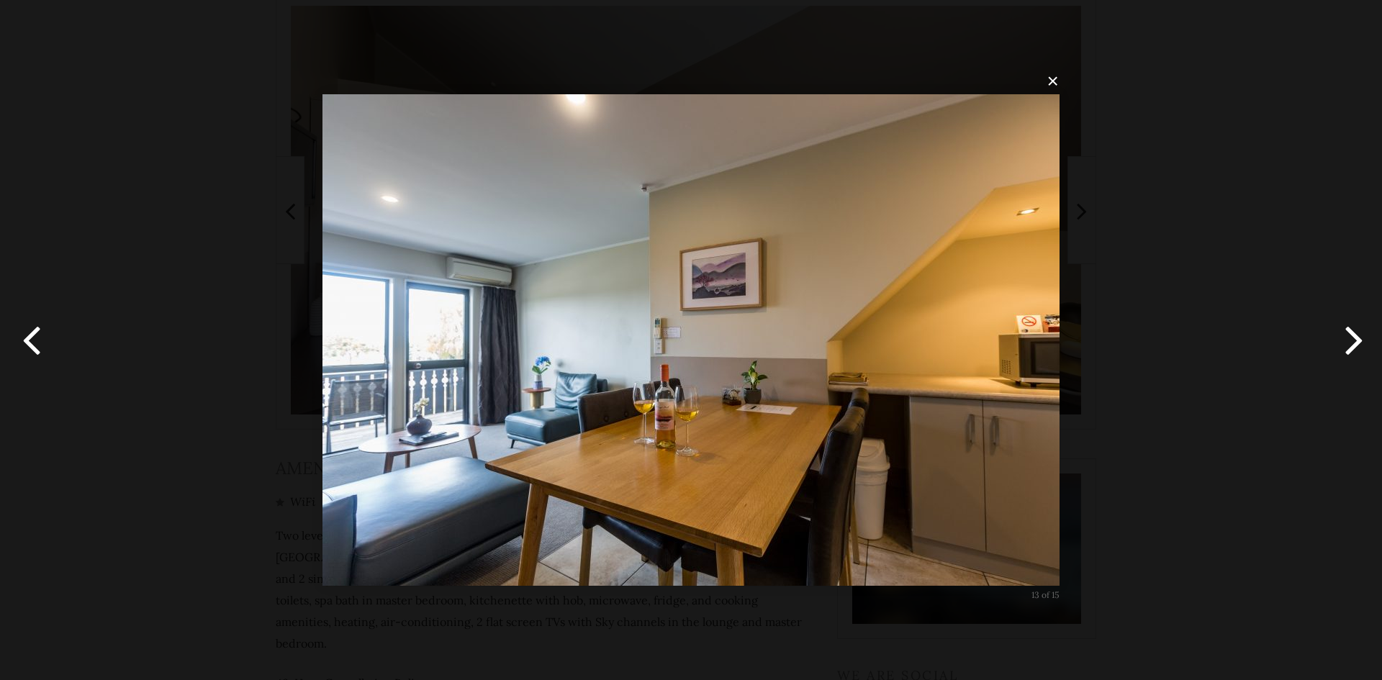
click at [1052, 81] on button "×" at bounding box center [695, 82] width 737 height 32
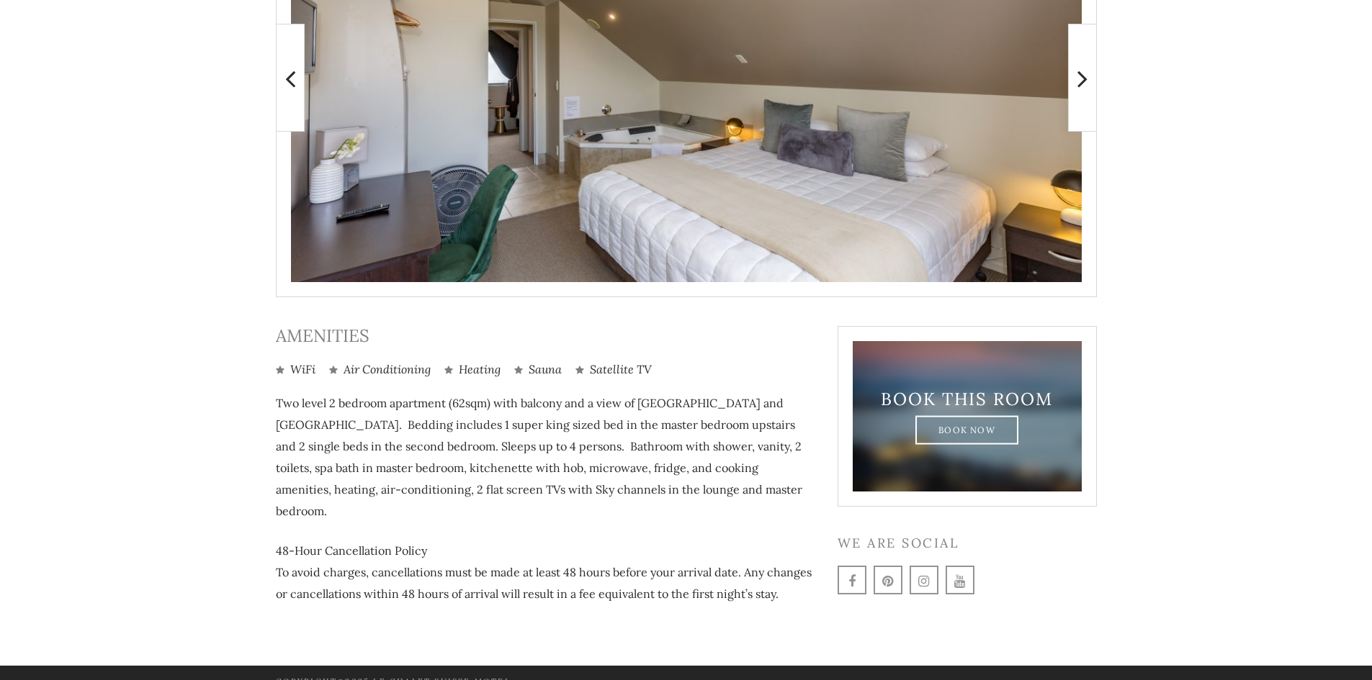
scroll to position [463, 0]
